Goal: Task Accomplishment & Management: Complete application form

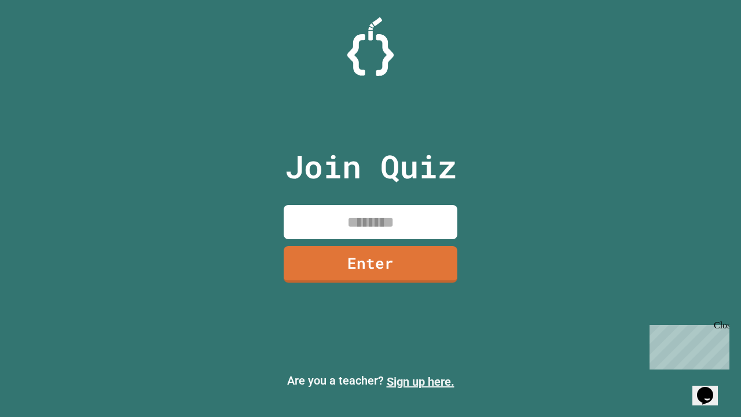
click at [421, 382] on link "Sign up here." at bounding box center [421, 382] width 68 height 14
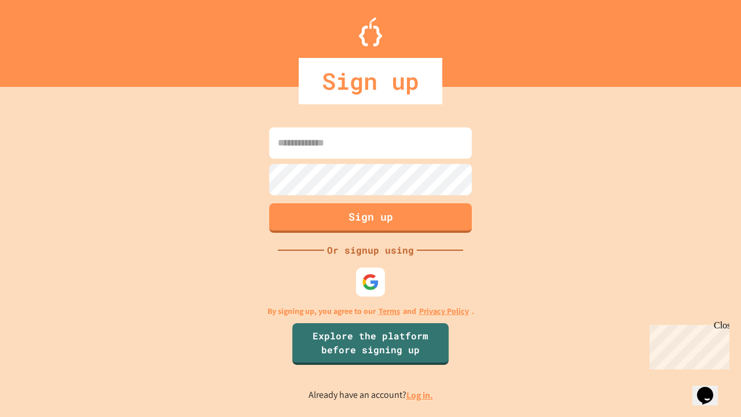
click at [421, 395] on link "Log in." at bounding box center [420, 395] width 27 height 12
